Goal: Task Accomplishment & Management: Manage account settings

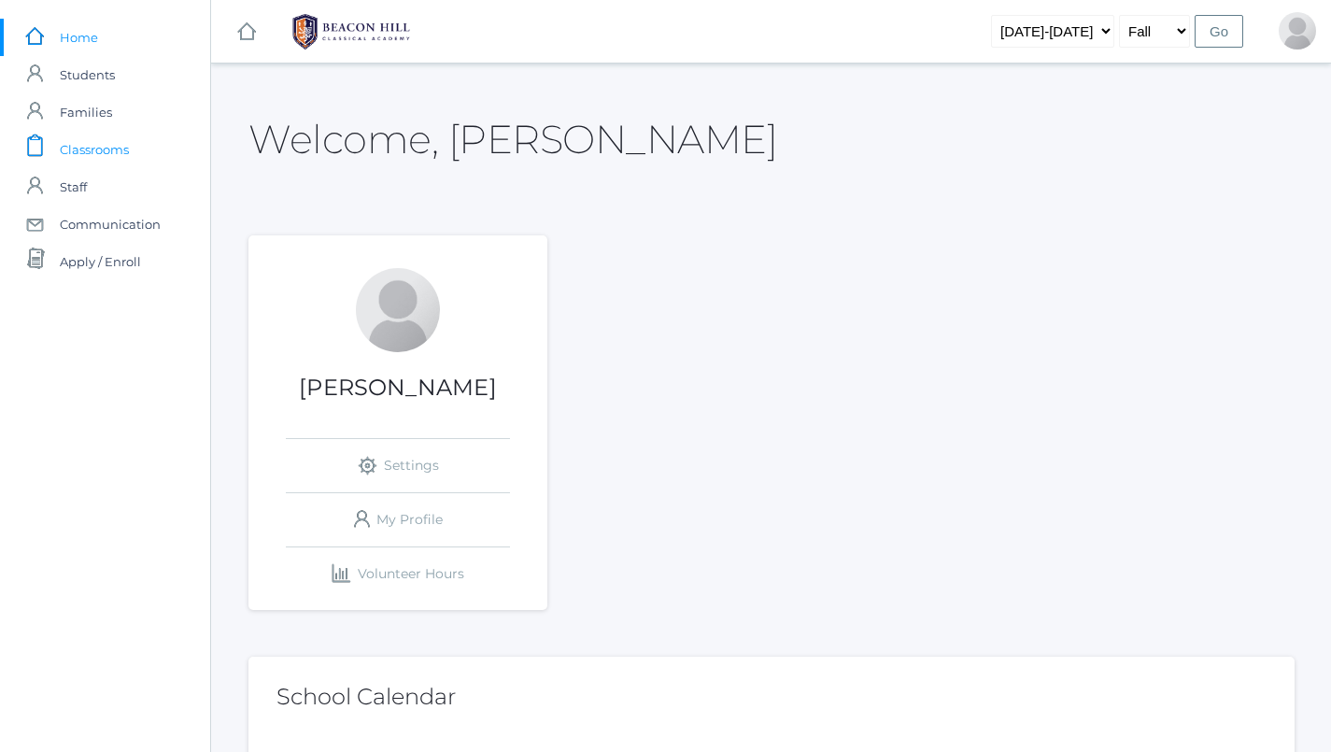
click at [134, 153] on link "icons/clipboard/plain Created with Sketch. Classrooms" at bounding box center [105, 149] width 210 height 37
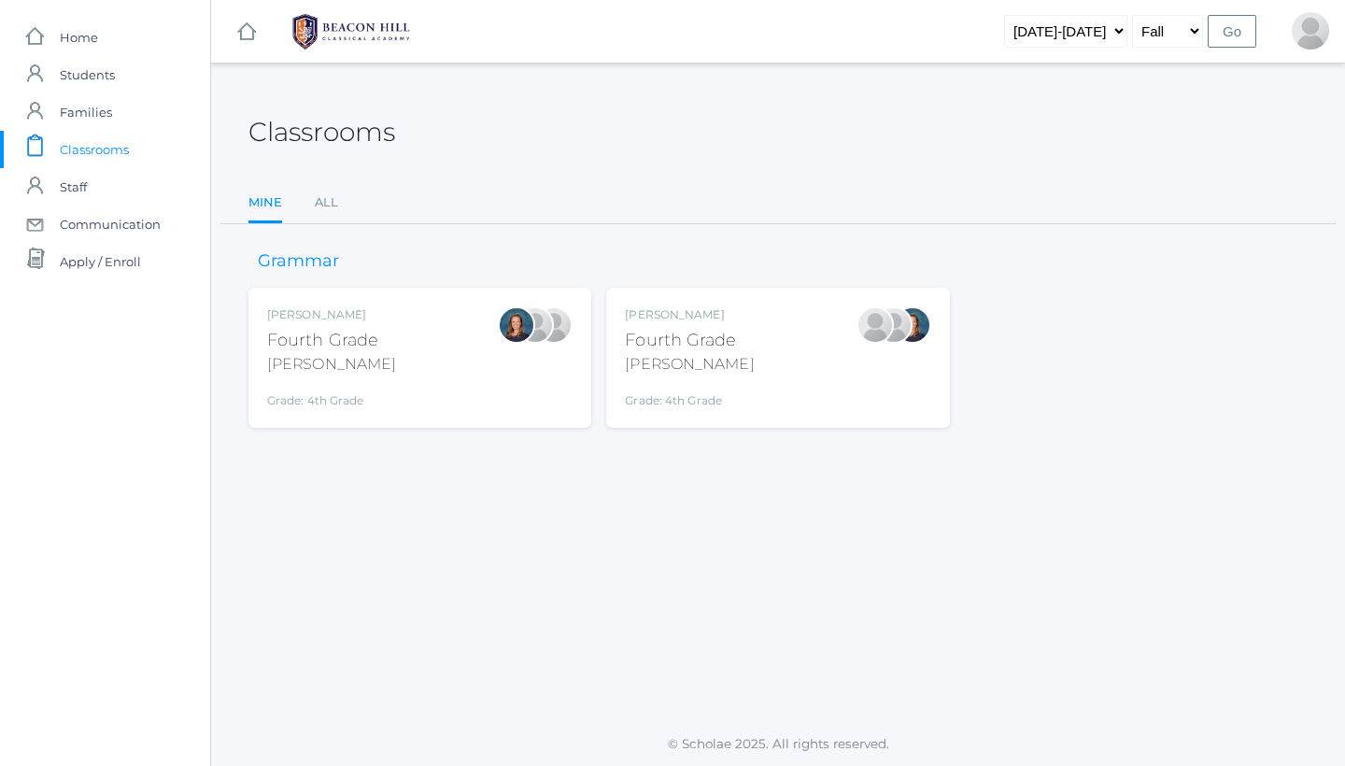
click at [685, 337] on div "Fourth Grade" at bounding box center [689, 340] width 129 height 25
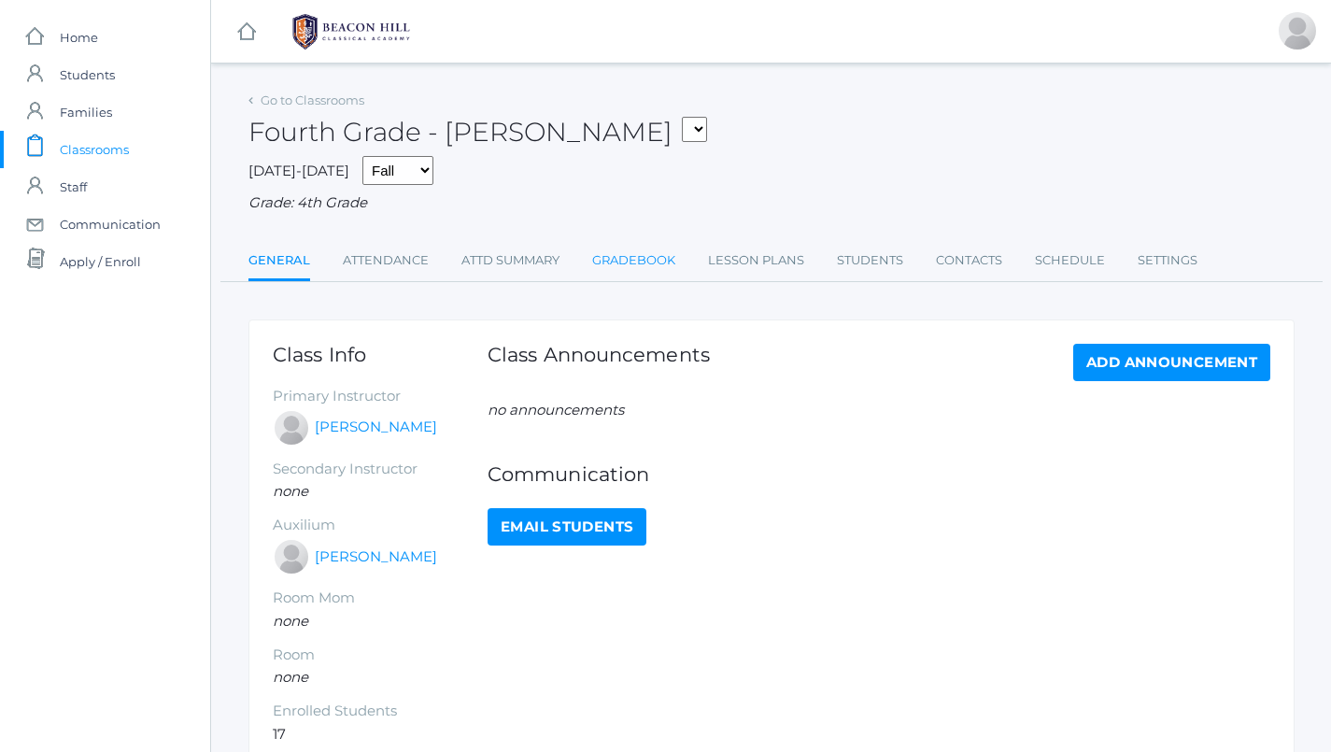
click at [647, 252] on link "Gradebook" at bounding box center [633, 260] width 83 height 37
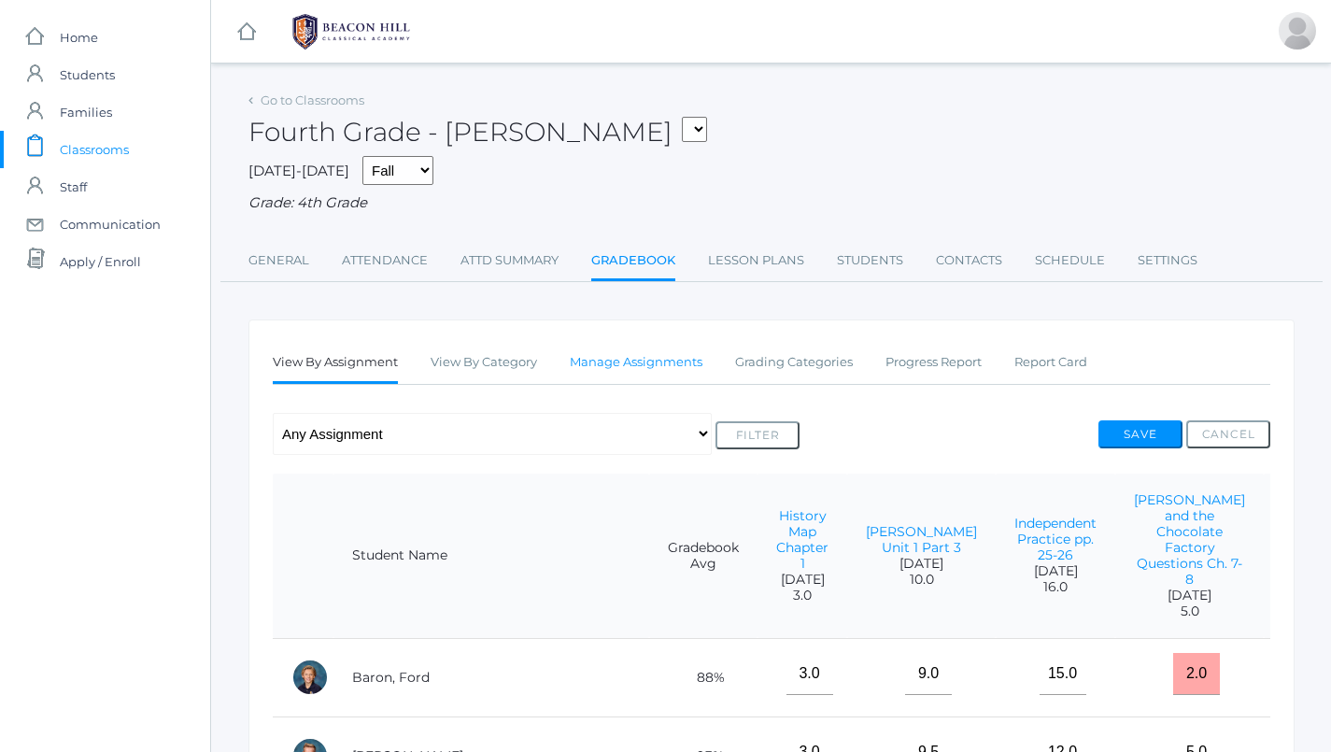
click at [658, 350] on link "Manage Assignments" at bounding box center [636, 362] width 133 height 37
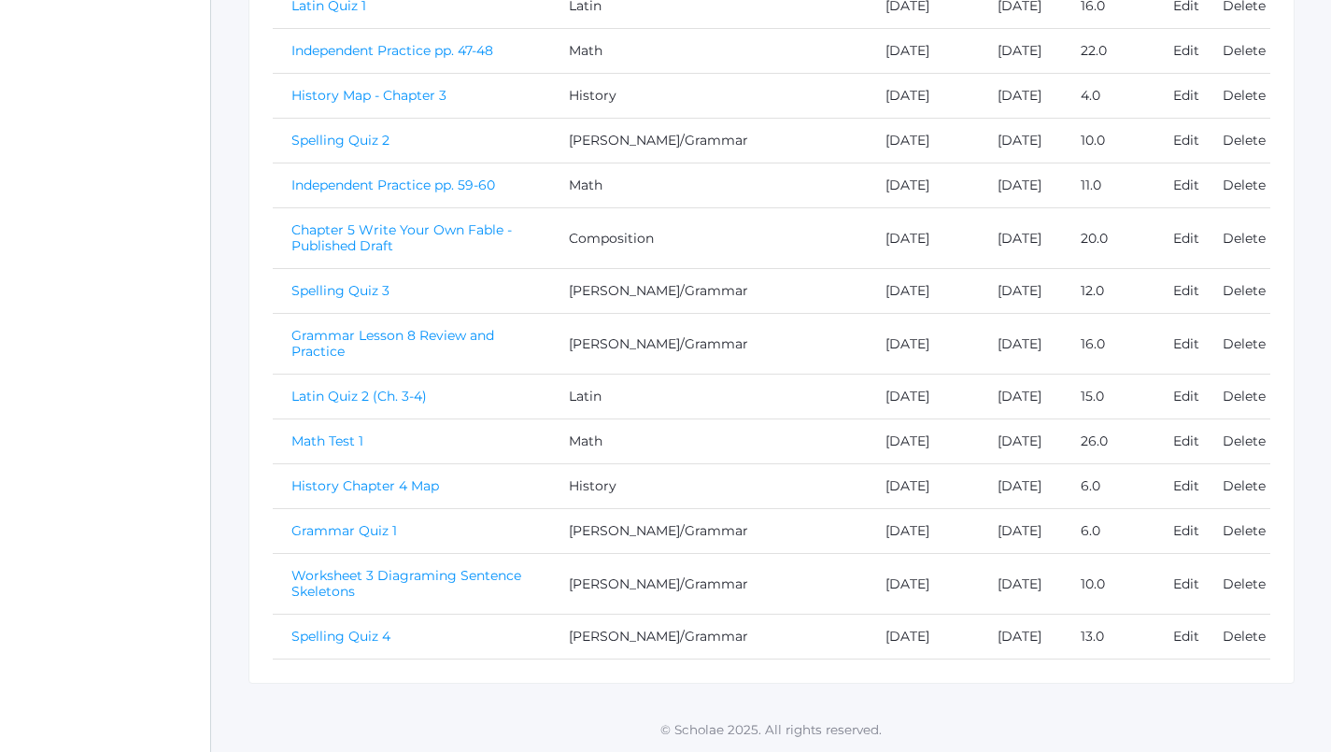
scroll to position [1114, 0]
click at [479, 221] on link "Chapter 5 Write Your Own Fable - Published Draft" at bounding box center [402, 237] width 220 height 33
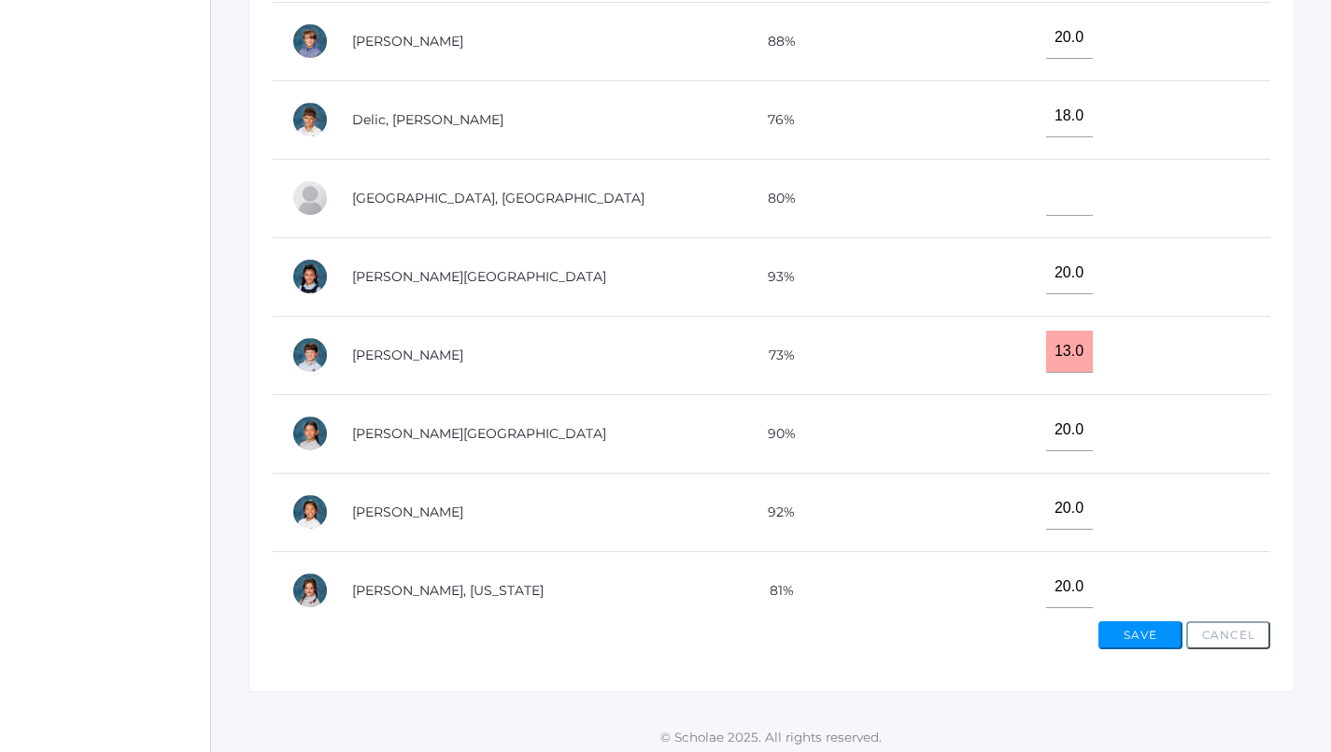
scroll to position [104, 0]
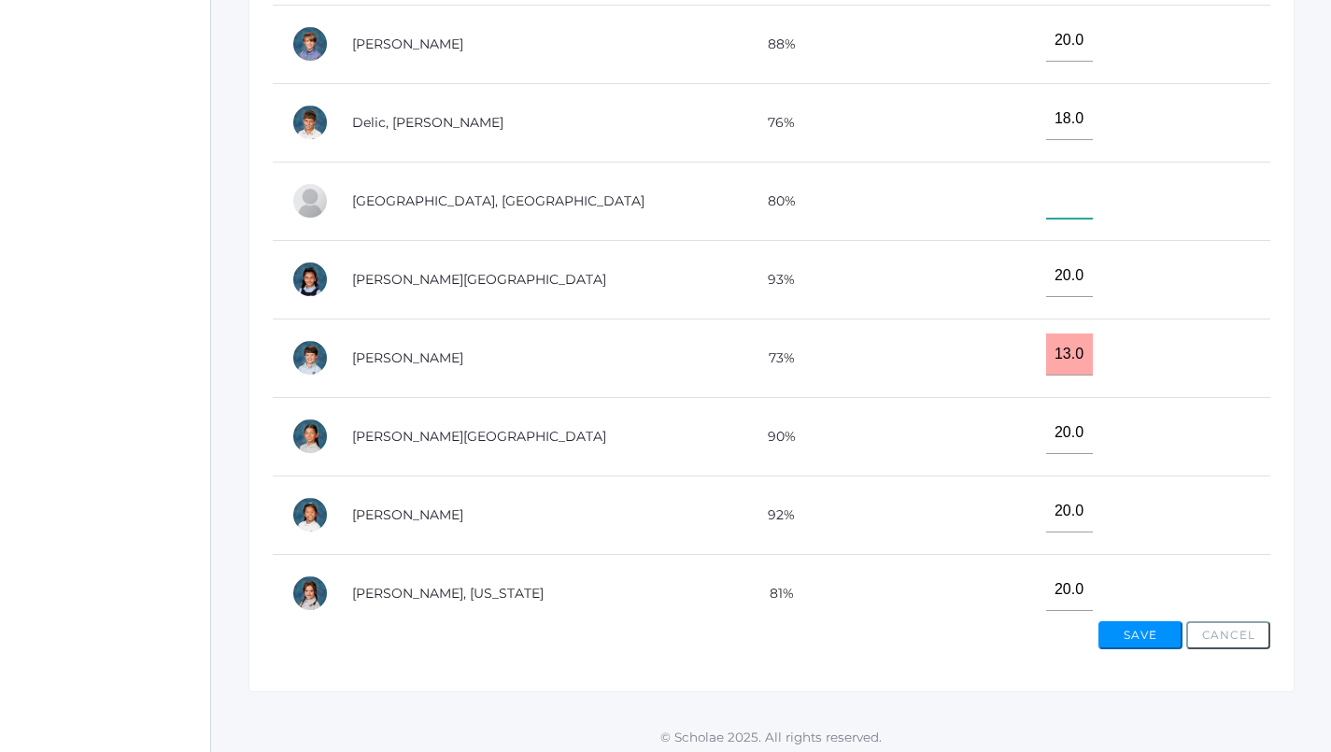
click at [1046, 193] on input"] "text" at bounding box center [1069, 198] width 47 height 42
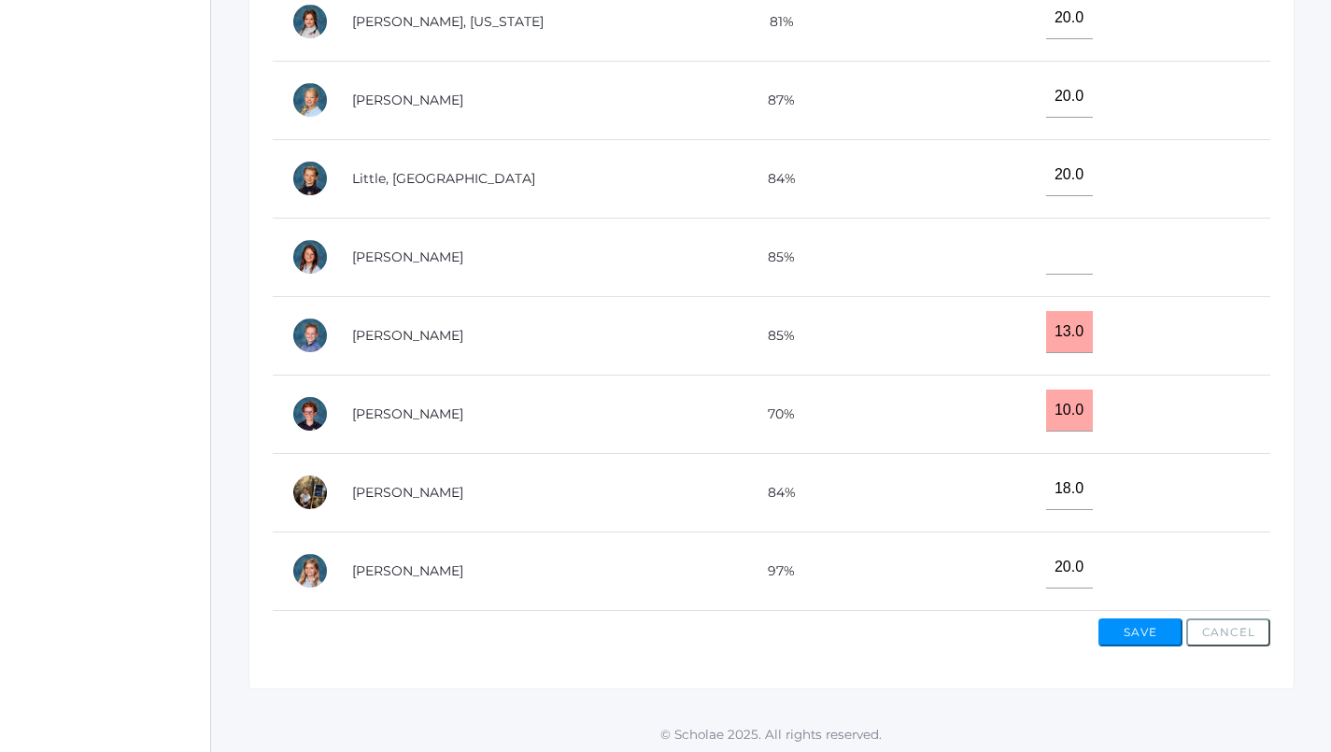
scroll to position [607, 0]
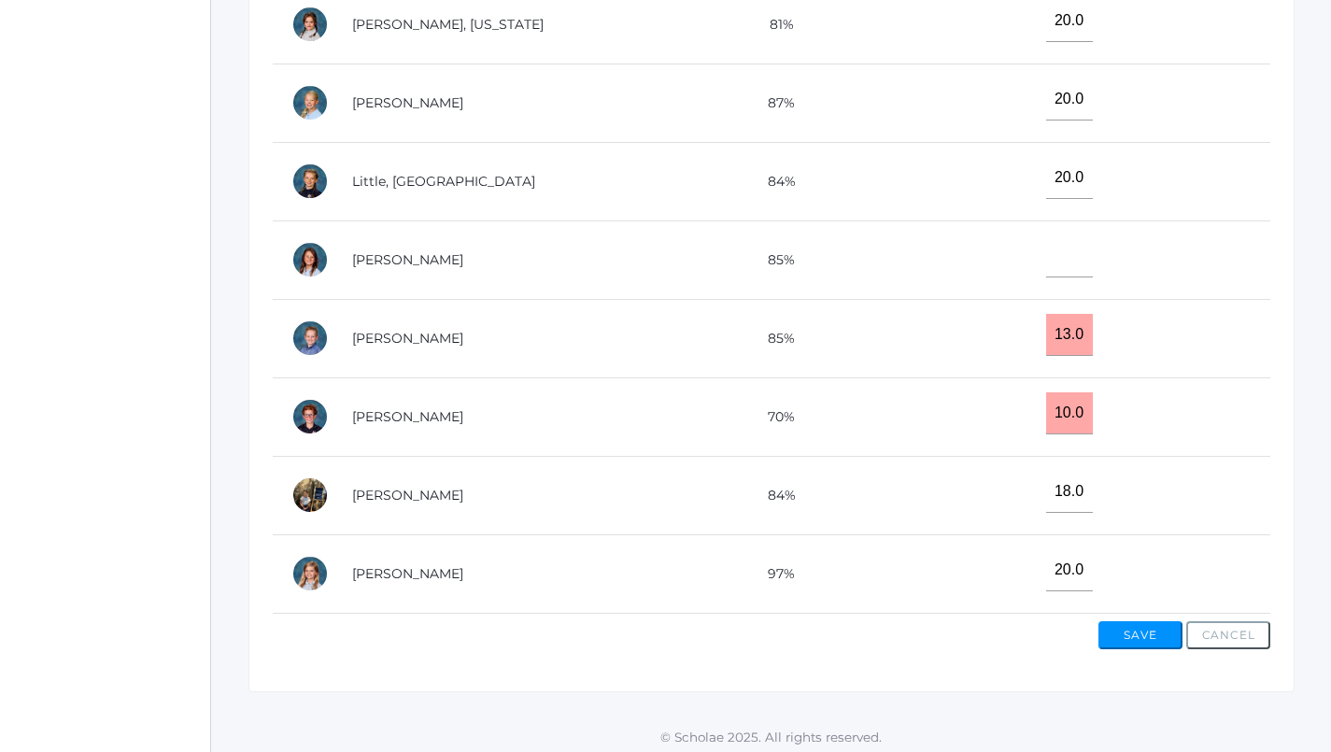
type input"] "18"
click at [1046, 237] on input"] "text" at bounding box center [1069, 256] width 47 height 42
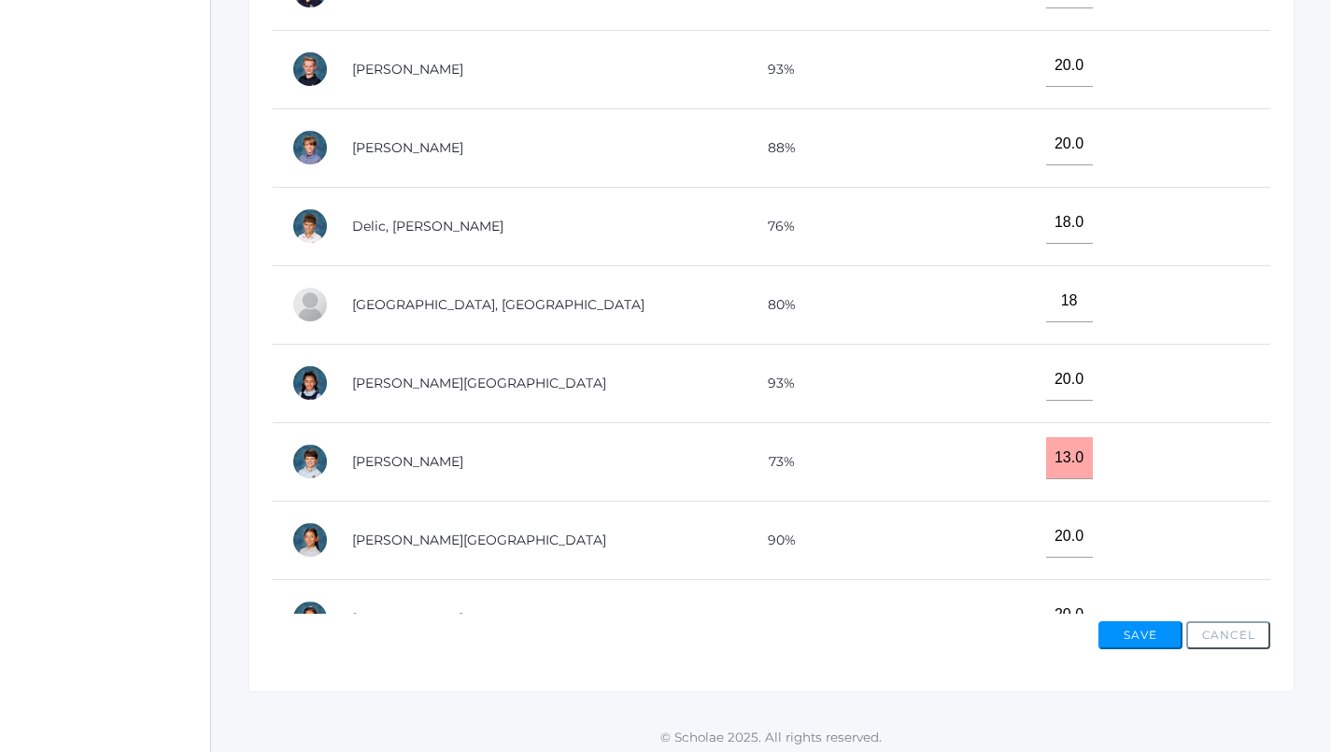
scroll to position [0, 0]
type input"] "20"
click at [1138, 628] on button "Save" at bounding box center [1141, 635] width 84 height 28
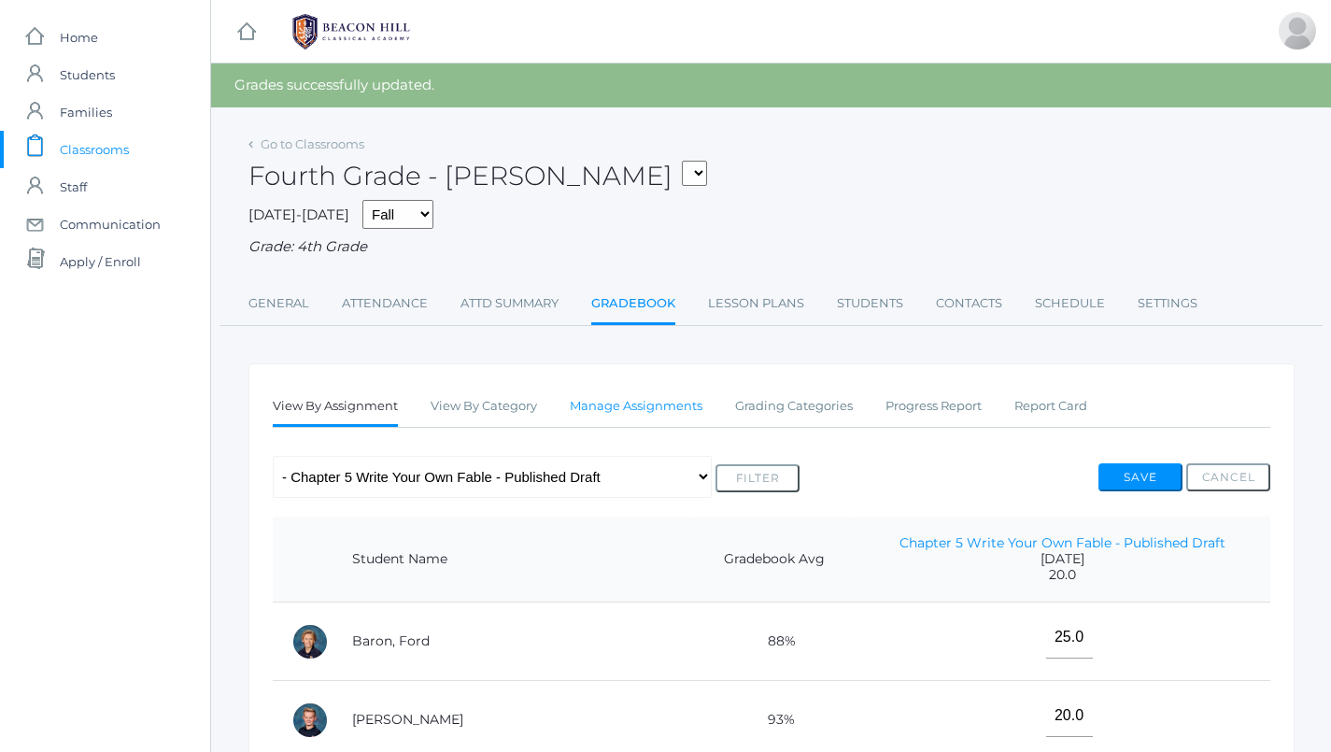
click at [666, 395] on link "Manage Assignments" at bounding box center [636, 406] width 133 height 37
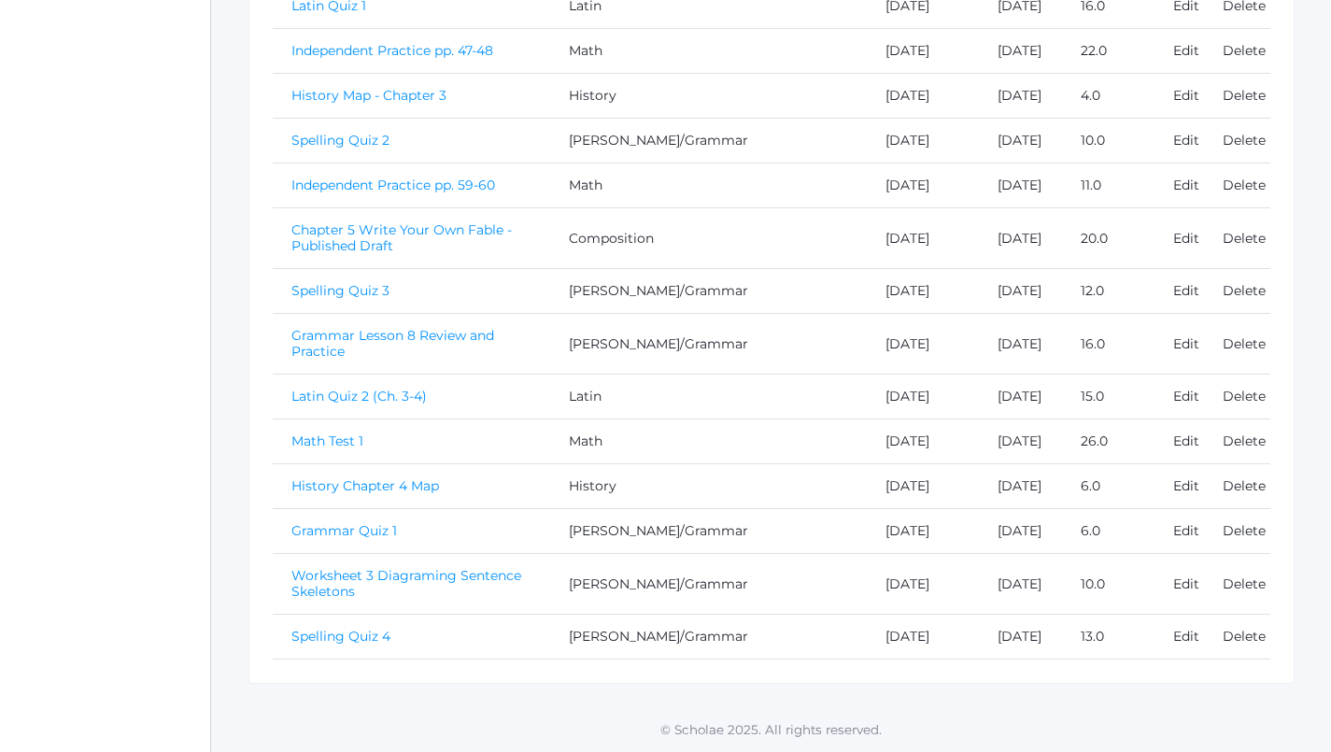
scroll to position [1154, 0]
click at [349, 630] on link "Spelling Quiz 4" at bounding box center [341, 636] width 99 height 17
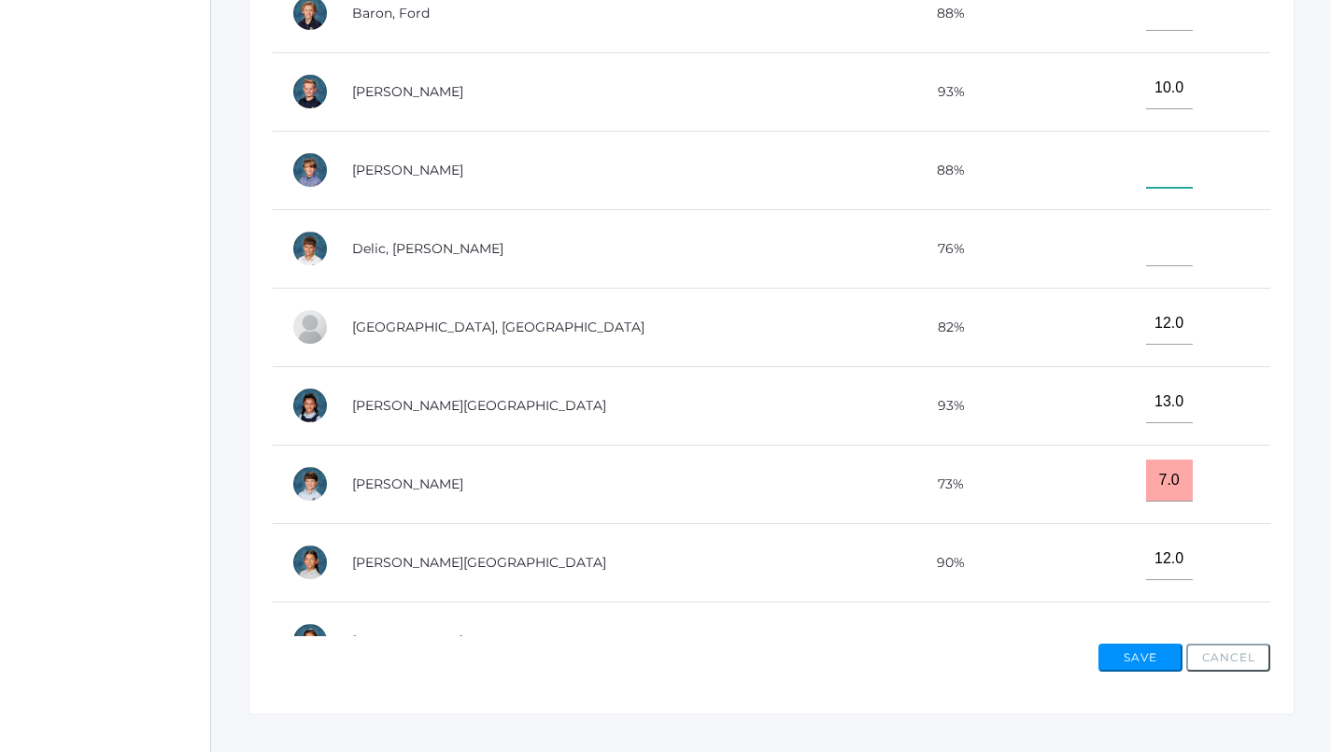
click at [1146, 168] on input"] "text" at bounding box center [1169, 167] width 47 height 42
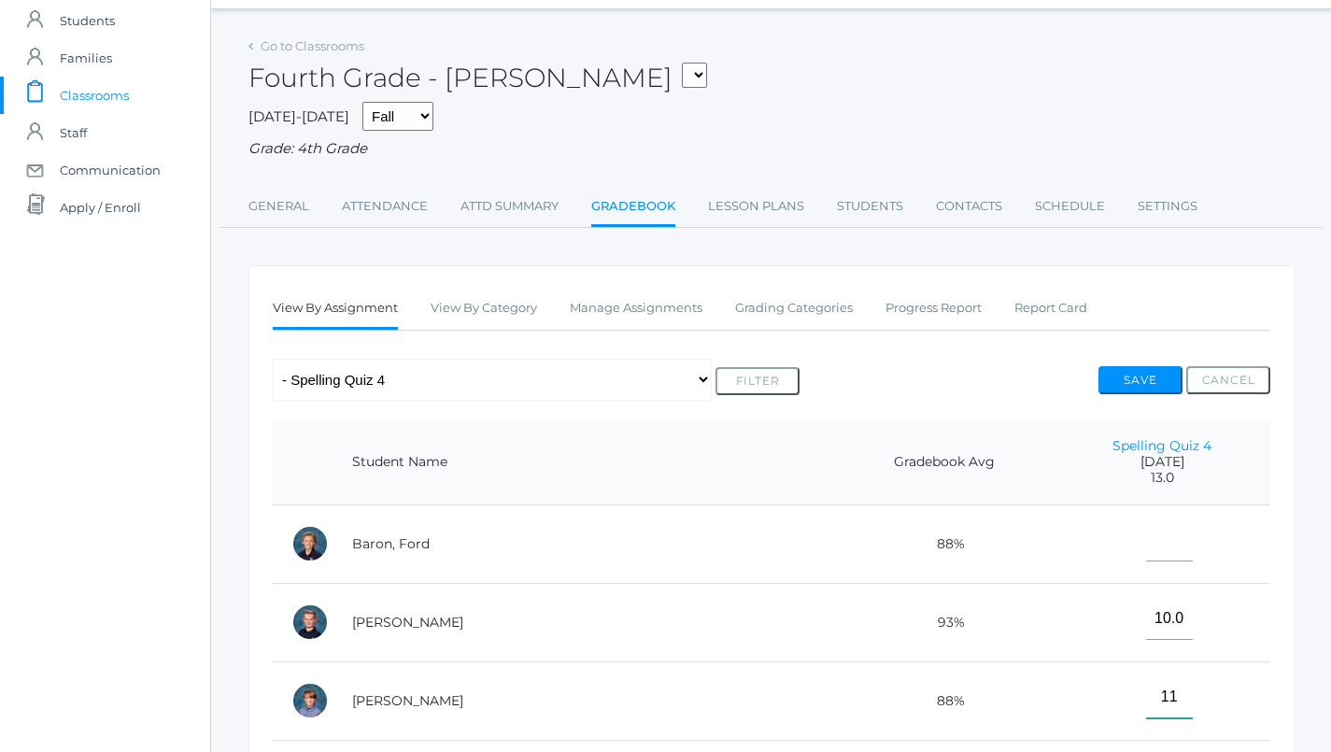
scroll to position [25, 0]
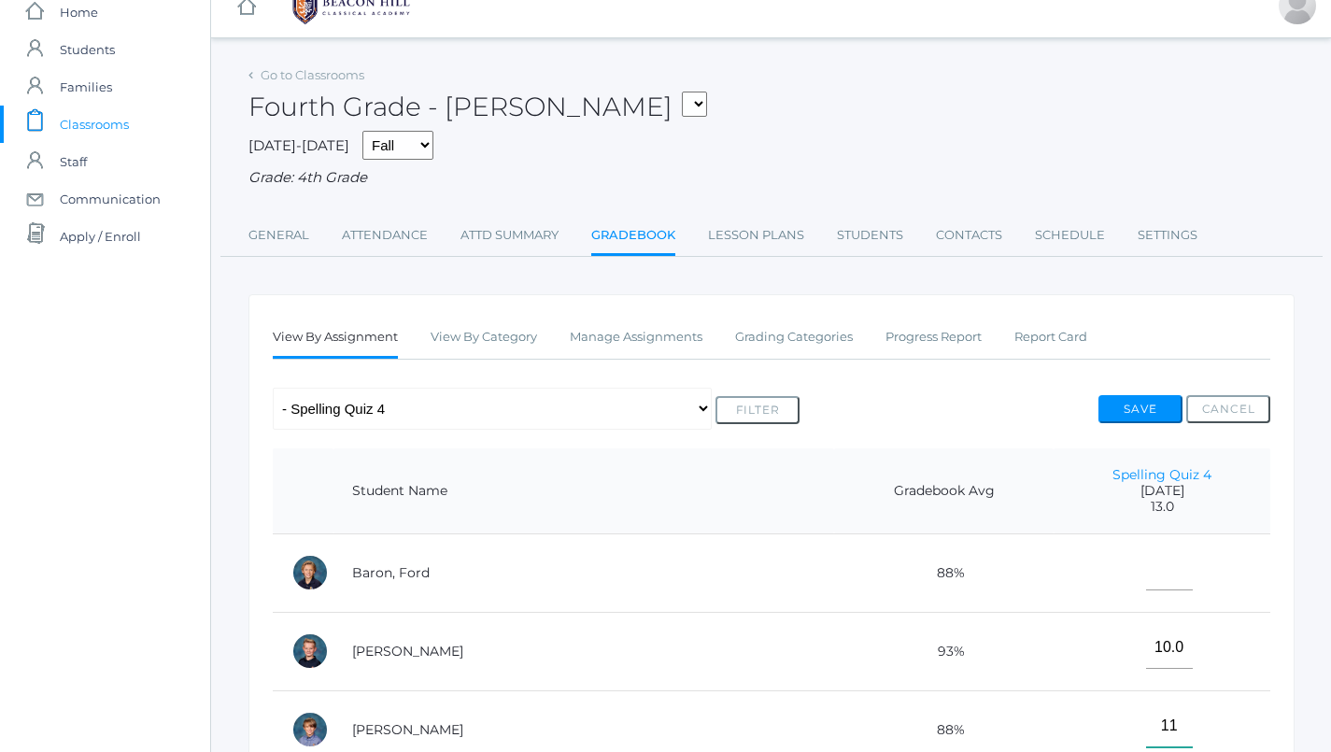
type input"] "11"
click at [1152, 395] on button "Save" at bounding box center [1141, 409] width 84 height 28
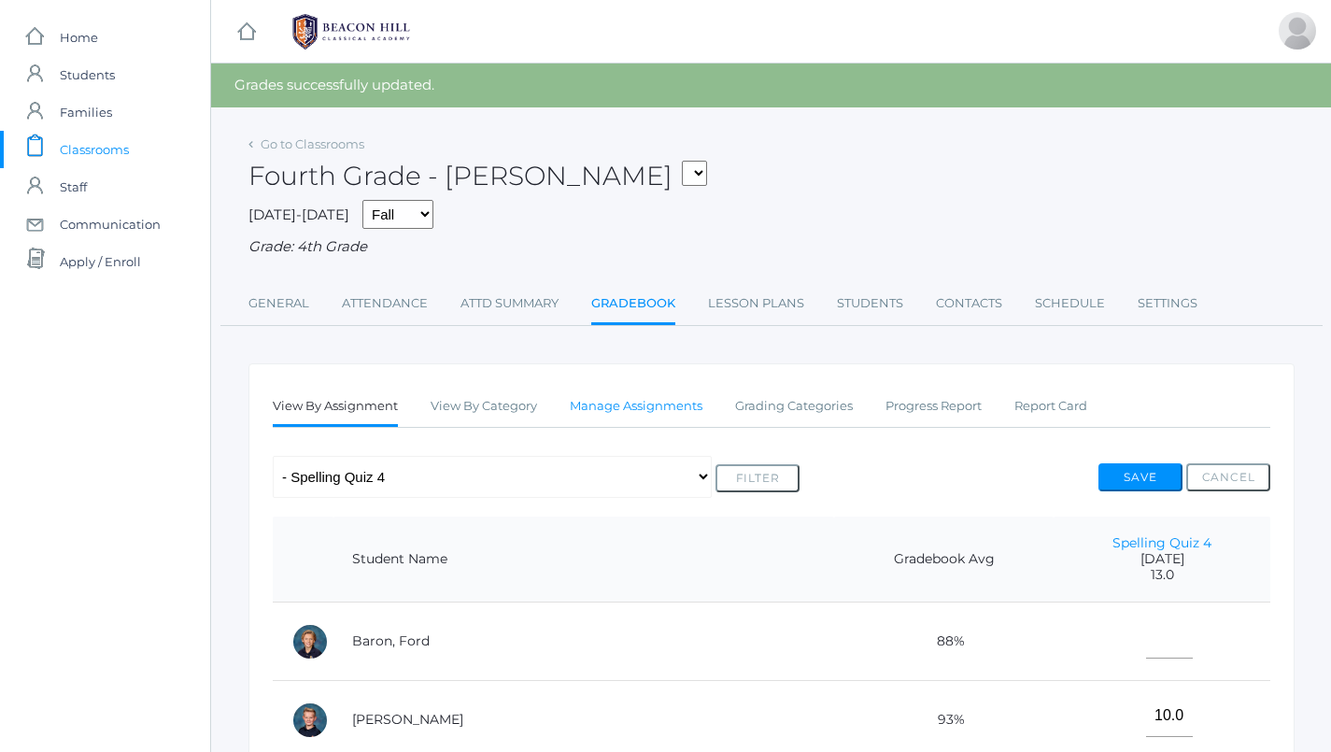
click at [601, 405] on link "Manage Assignments" at bounding box center [636, 406] width 133 height 37
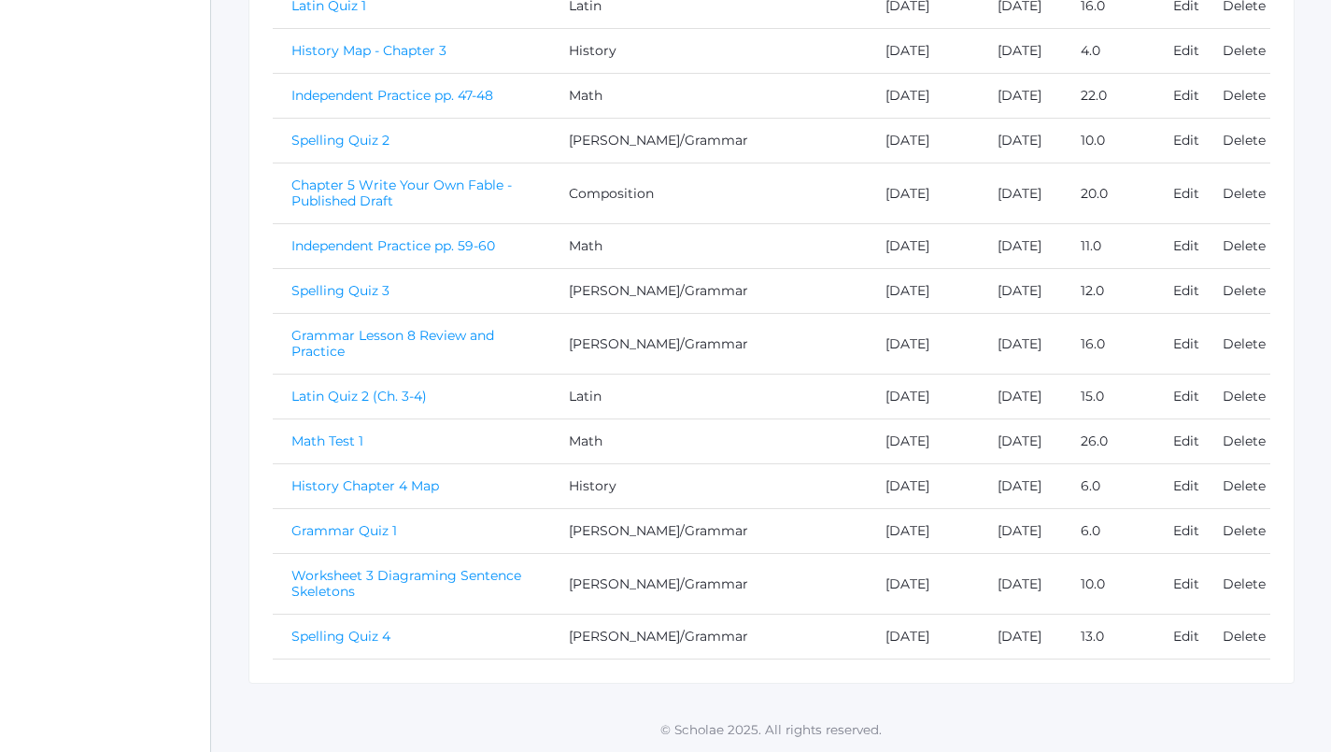
scroll to position [1154, 0]
click at [469, 567] on link "Worksheet 3 Diagraming Sentence Skeletons" at bounding box center [407, 583] width 230 height 33
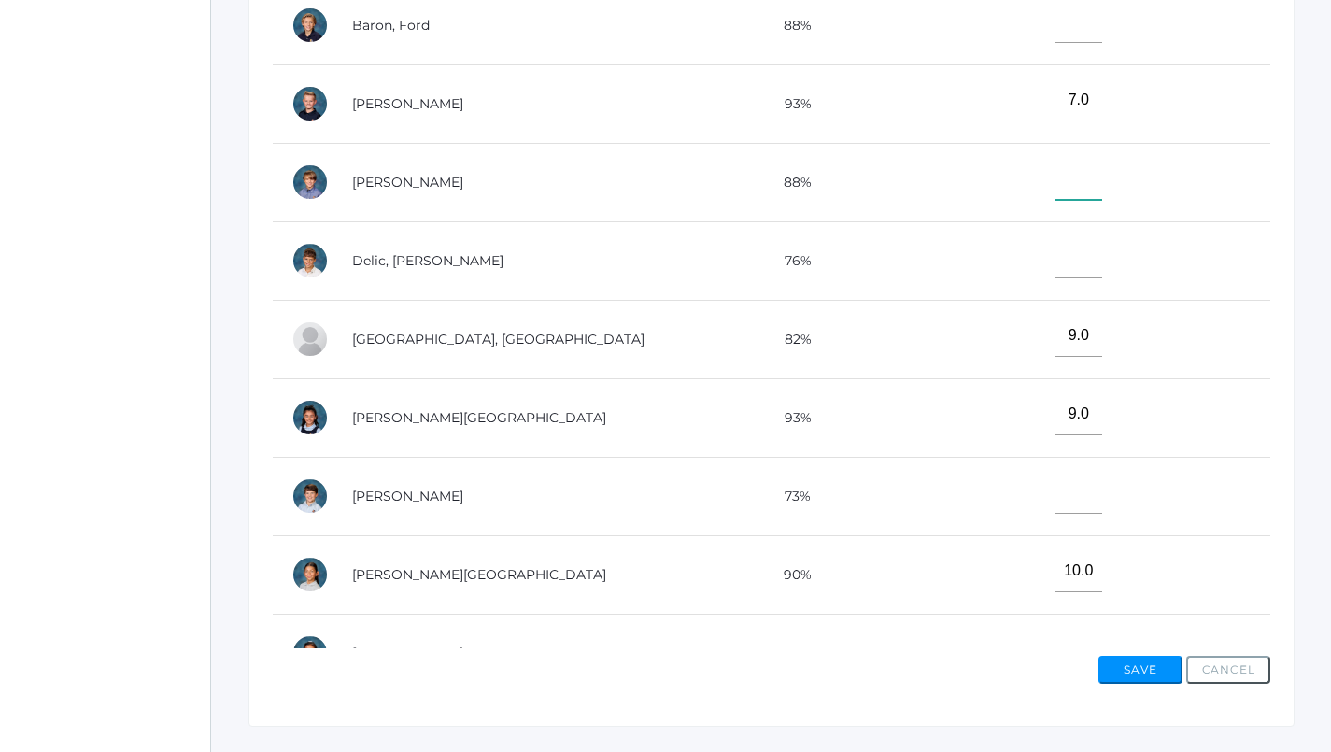
click at [1056, 159] on input"] "text" at bounding box center [1079, 179] width 47 height 42
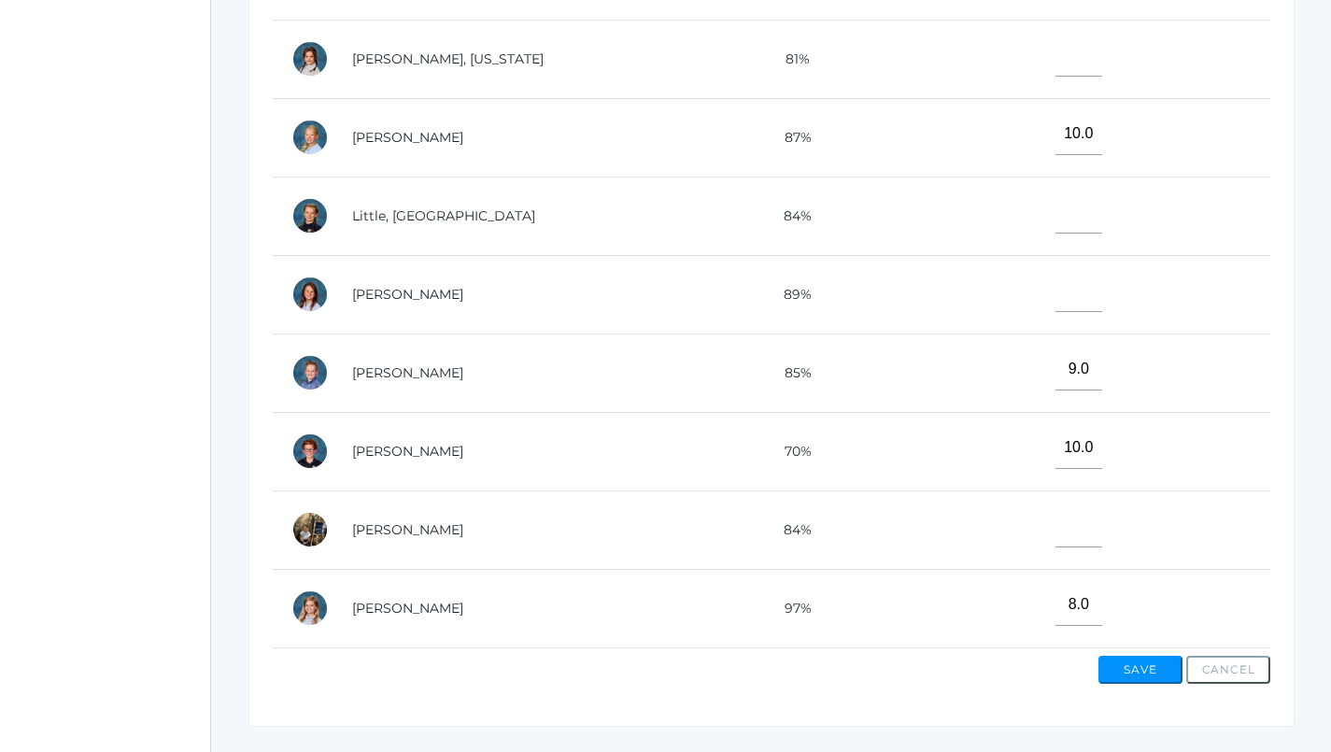
scroll to position [687, 0]
type input"] "10"
click at [1056, 505] on input"] "text" at bounding box center [1079, 526] width 47 height 42
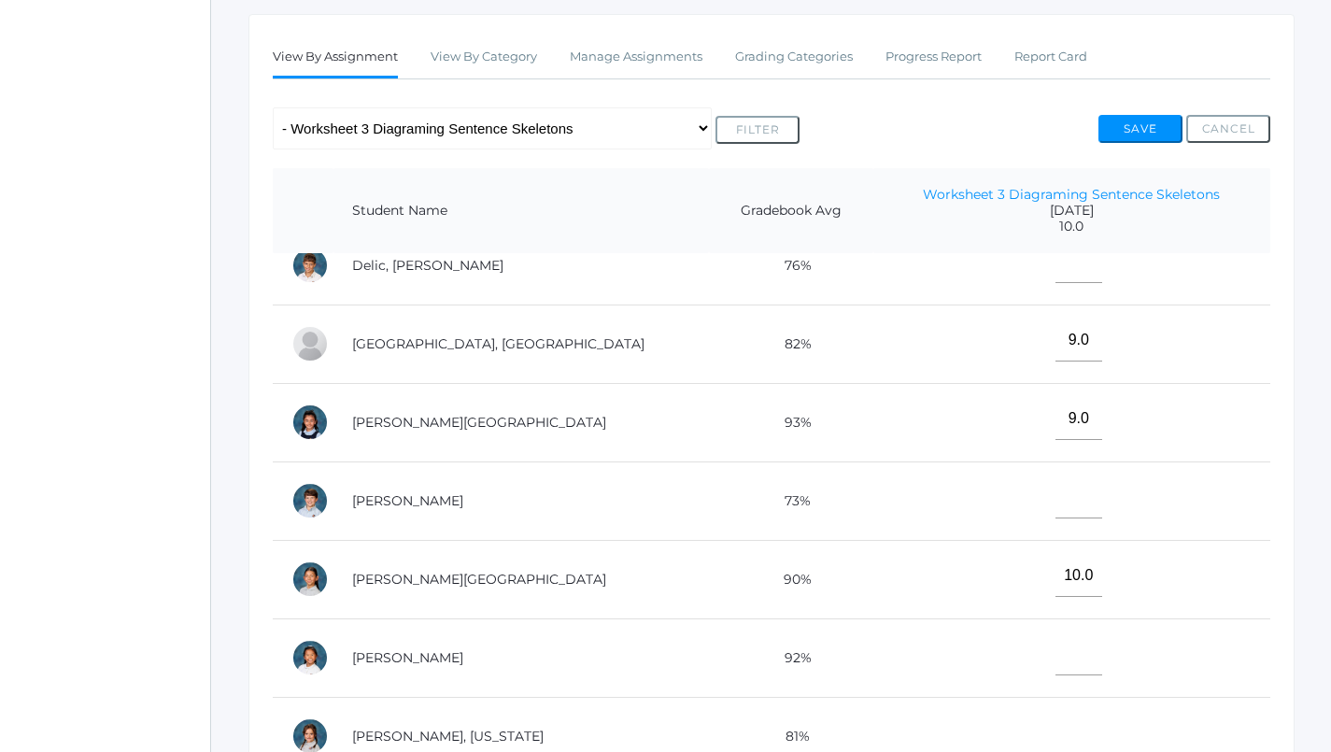
scroll to position [288, 0]
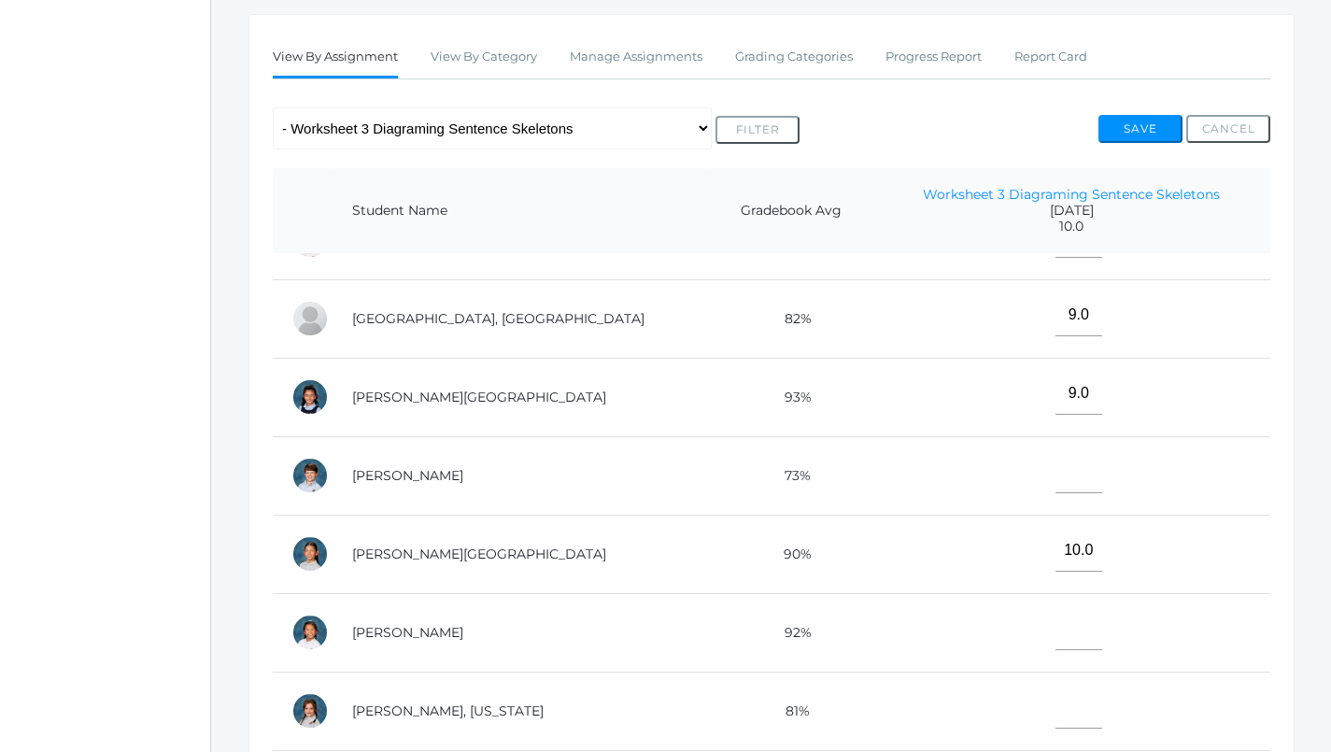
type input"] "5"
click at [1056, 614] on input"] "text" at bounding box center [1079, 629] width 47 height 42
type input"] "10"
click at [1123, 125] on button "Save" at bounding box center [1141, 129] width 84 height 28
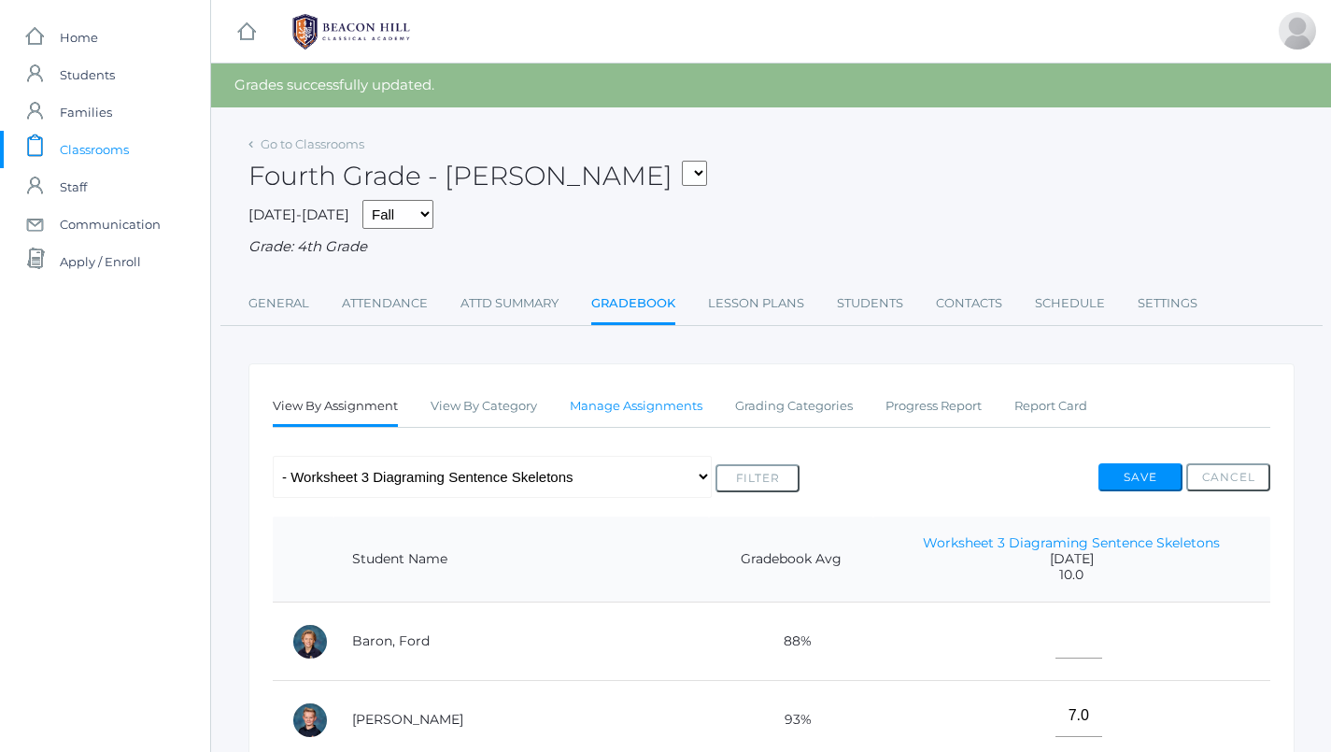
click at [649, 393] on link "Manage Assignments" at bounding box center [636, 406] width 133 height 37
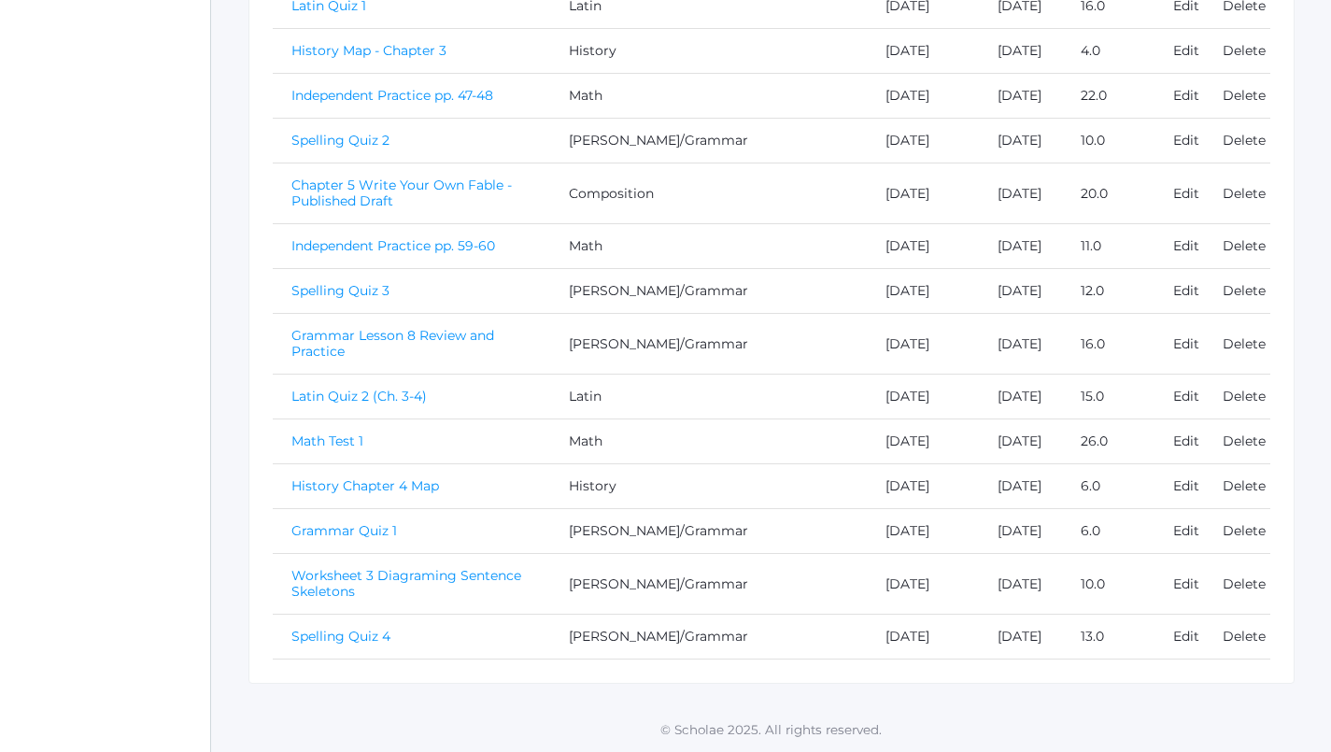
scroll to position [1154, 0]
click at [332, 628] on link "Spelling Quiz 4" at bounding box center [341, 636] width 99 height 17
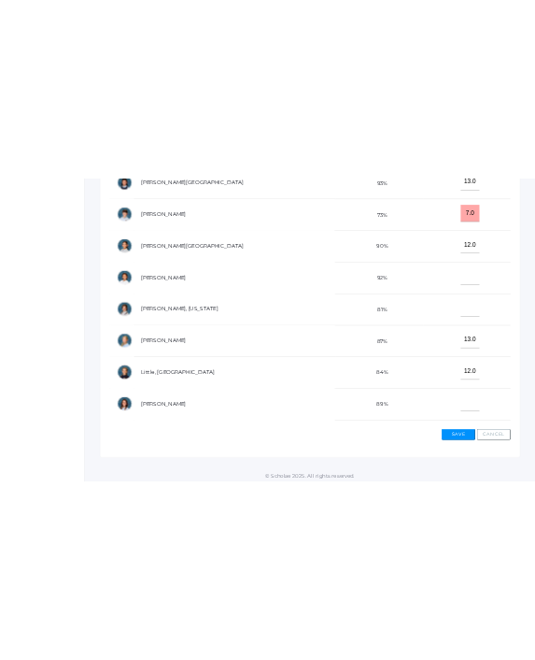
scroll to position [378, 0]
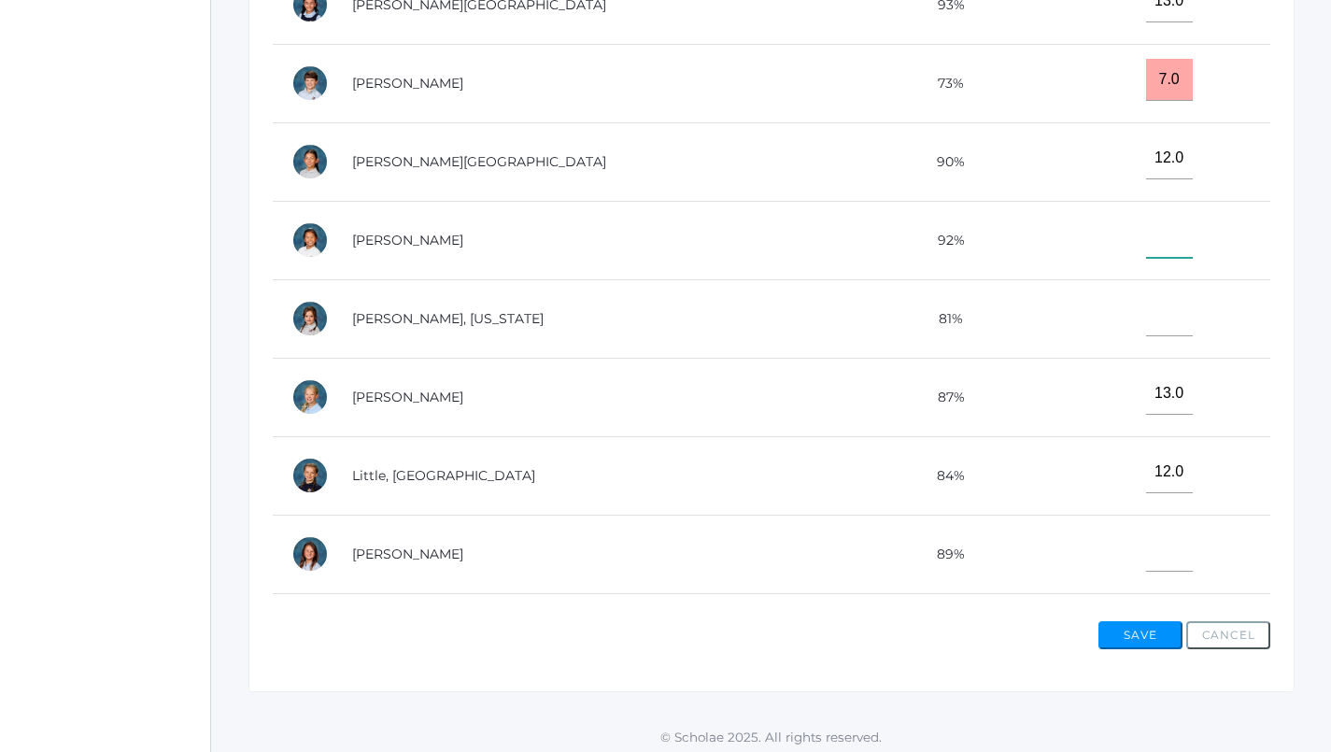
click at [1146, 246] on input"] "text" at bounding box center [1169, 237] width 47 height 42
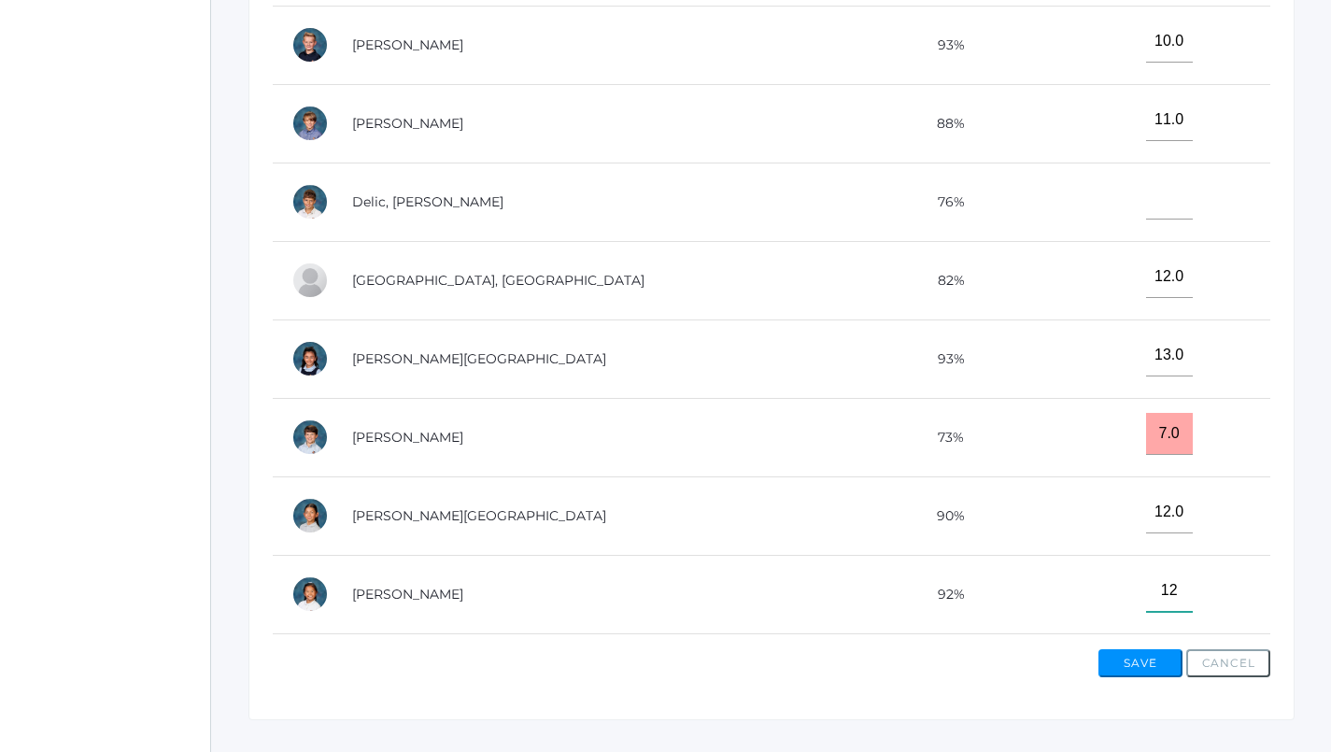
scroll to position [29, 0]
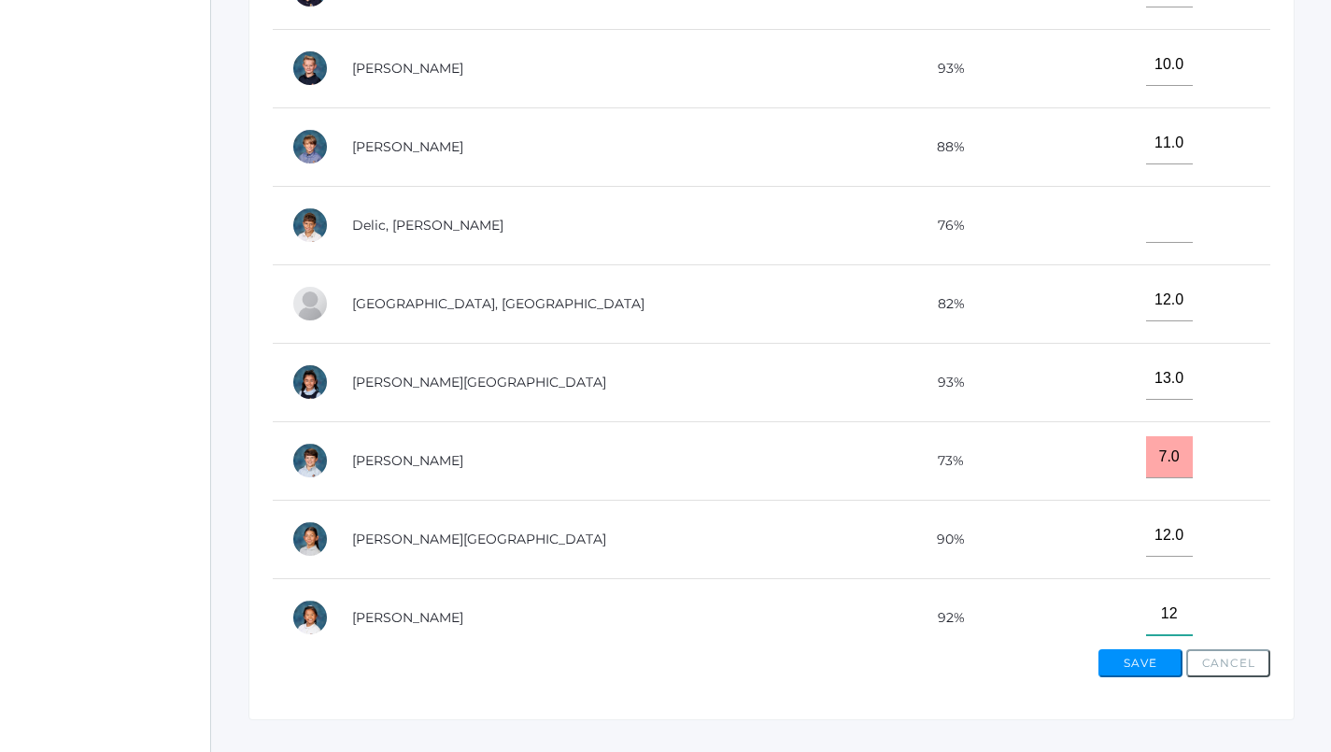
type input"] "12"
click at [1146, 220] on input"] "text" at bounding box center [1169, 222] width 47 height 42
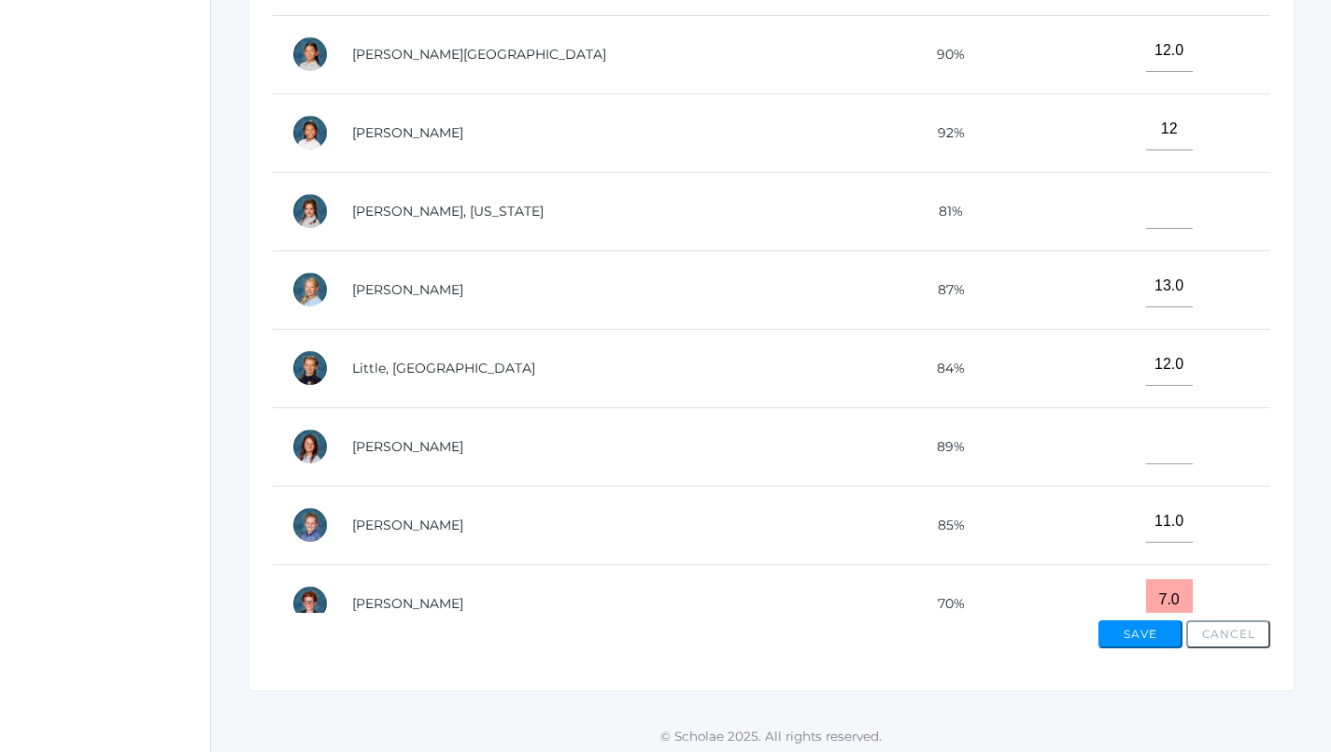
scroll to position [607, 0]
type input"] "6"
click at [1129, 621] on button "Save" at bounding box center [1141, 635] width 84 height 28
